Goal: Information Seeking & Learning: Learn about a topic

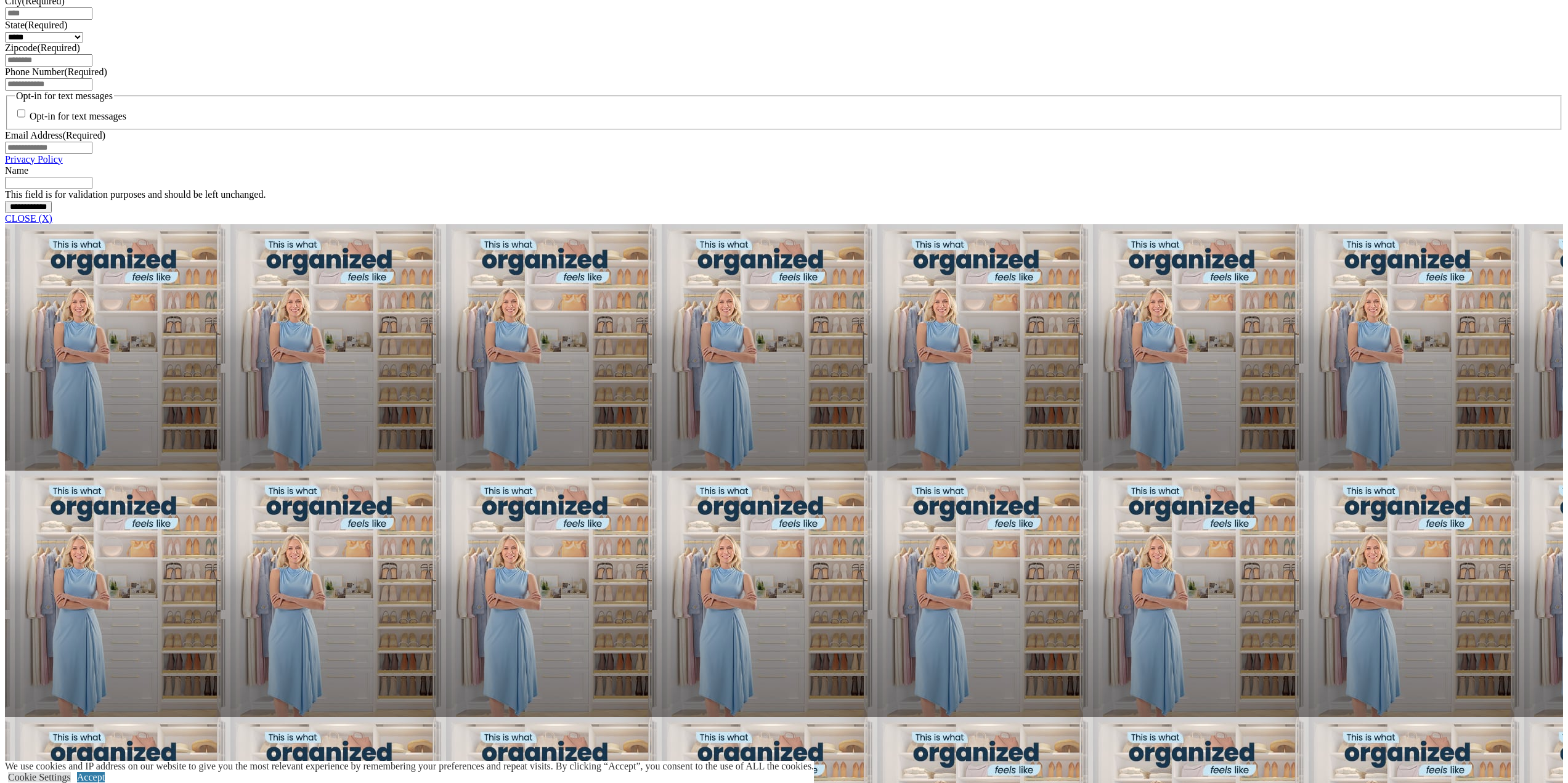
scroll to position [925, 0]
click at [52, 223] on link "CLOSE (X)" at bounding box center [28, 218] width 47 height 10
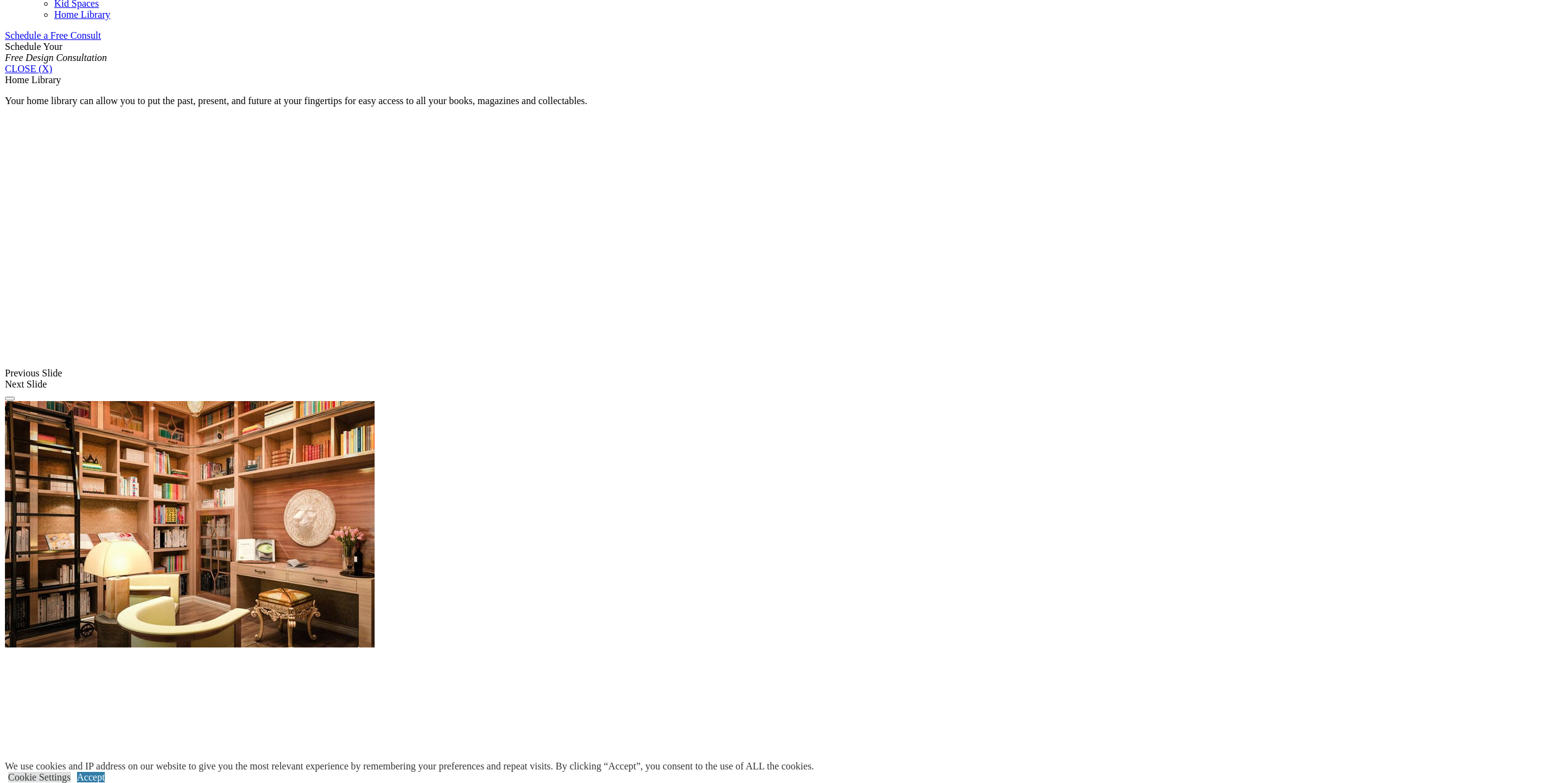
scroll to position [801, 0]
